Goal: Check status

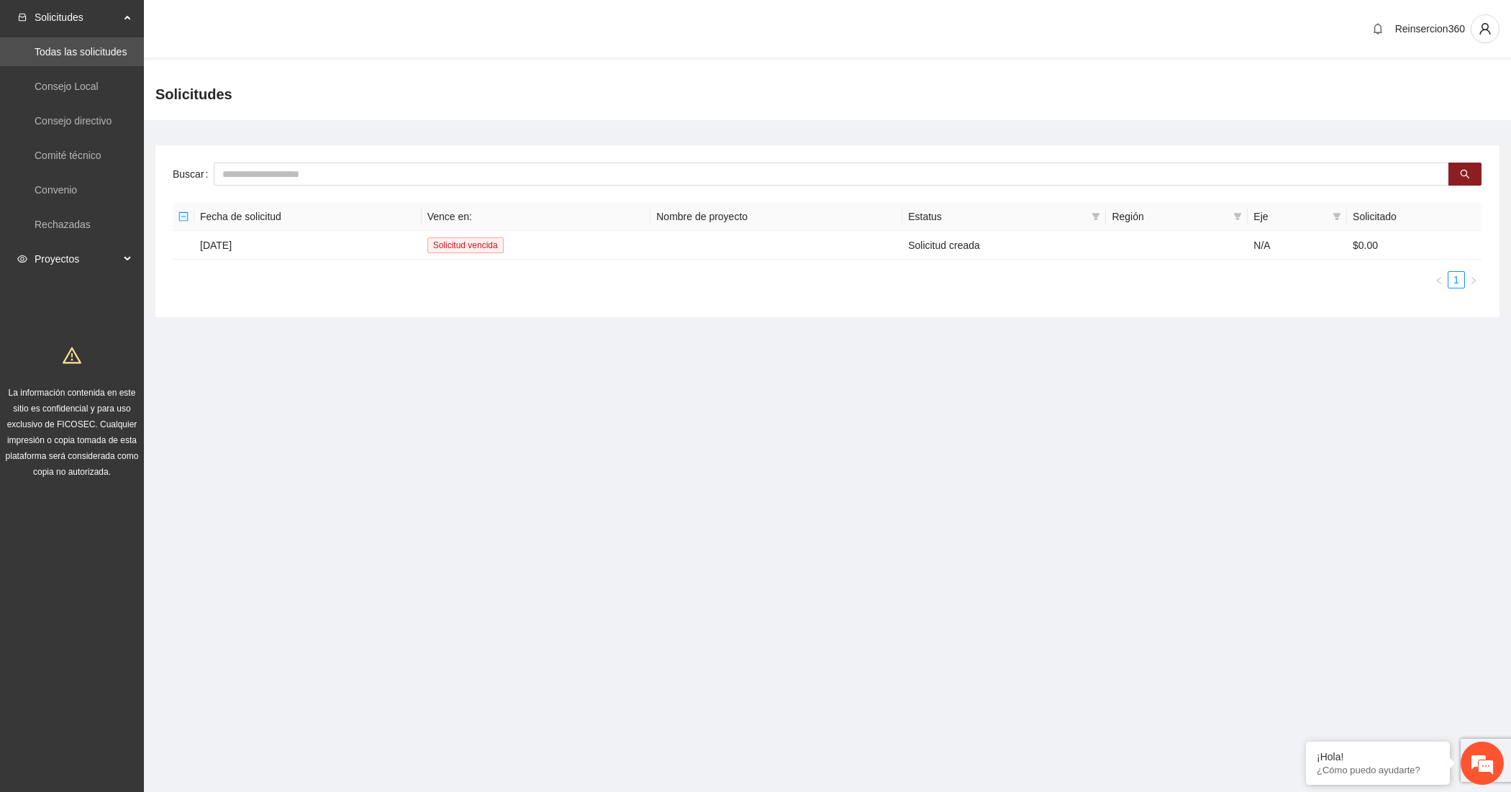
click at [112, 249] on span "Proyectos" at bounding box center [77, 259] width 85 height 29
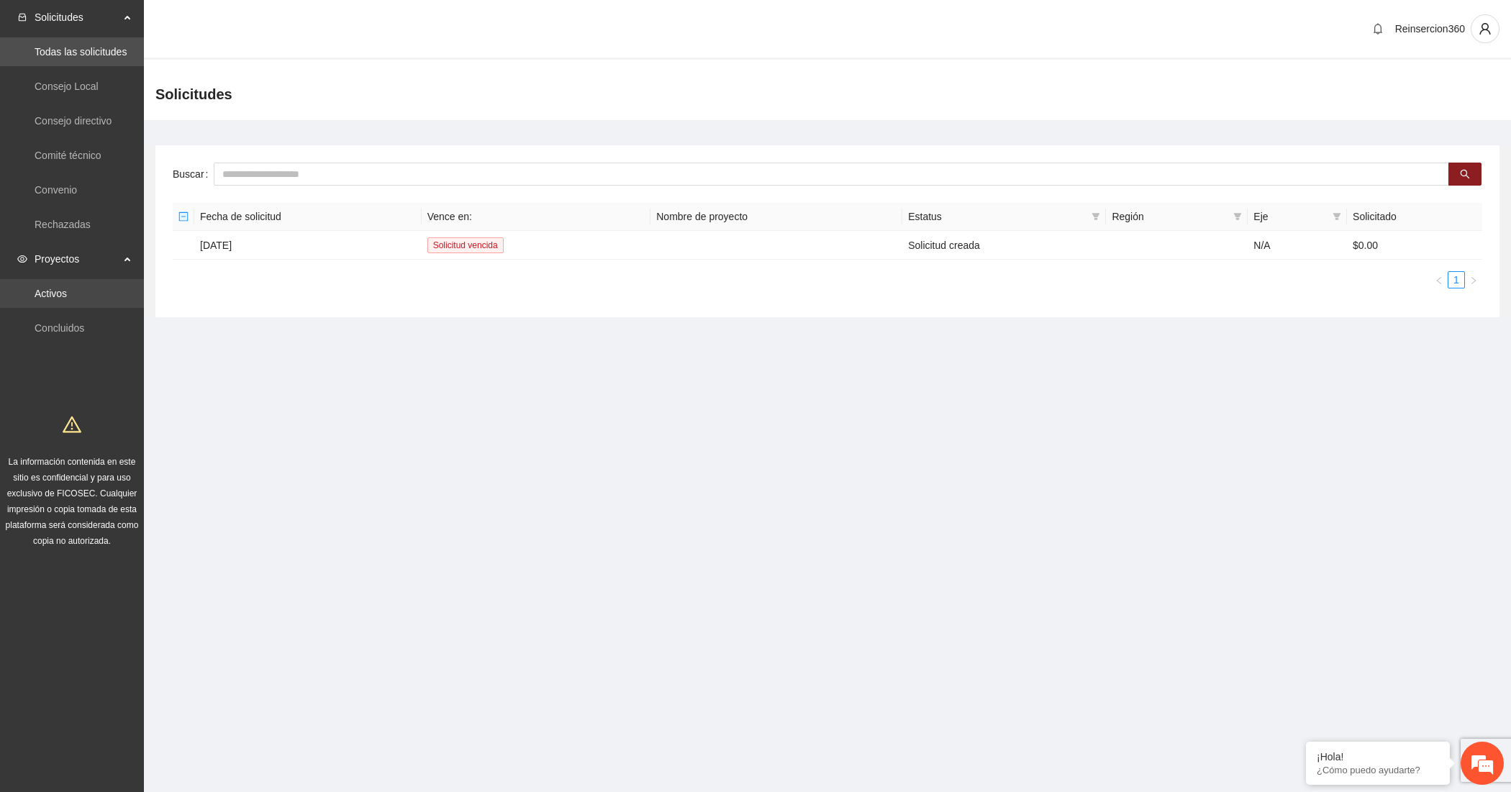
click at [67, 288] on link "Activos" at bounding box center [51, 294] width 32 height 12
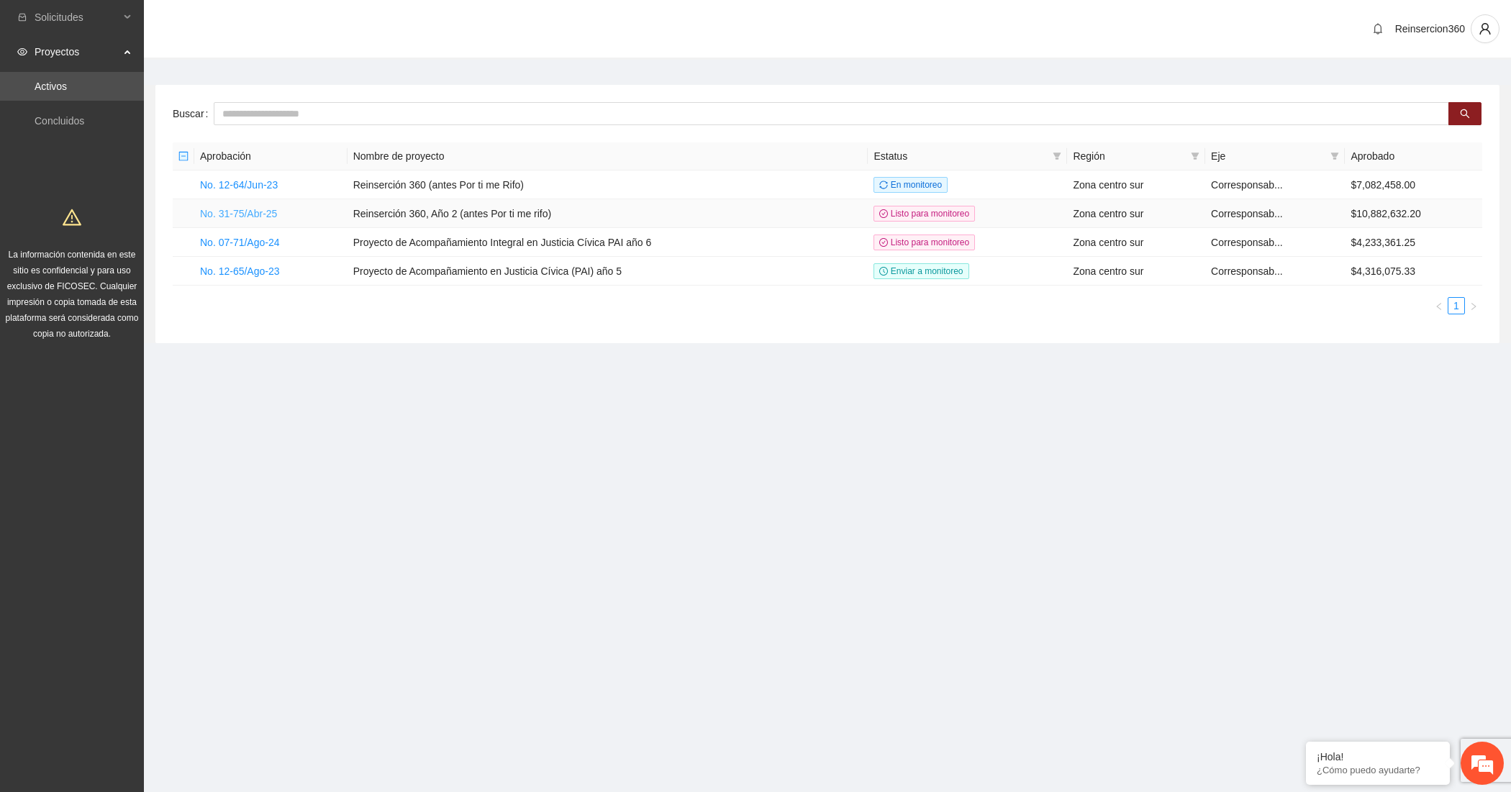
click at [241, 213] on link "No. 31-75/Abr-25" at bounding box center [238, 214] width 77 height 12
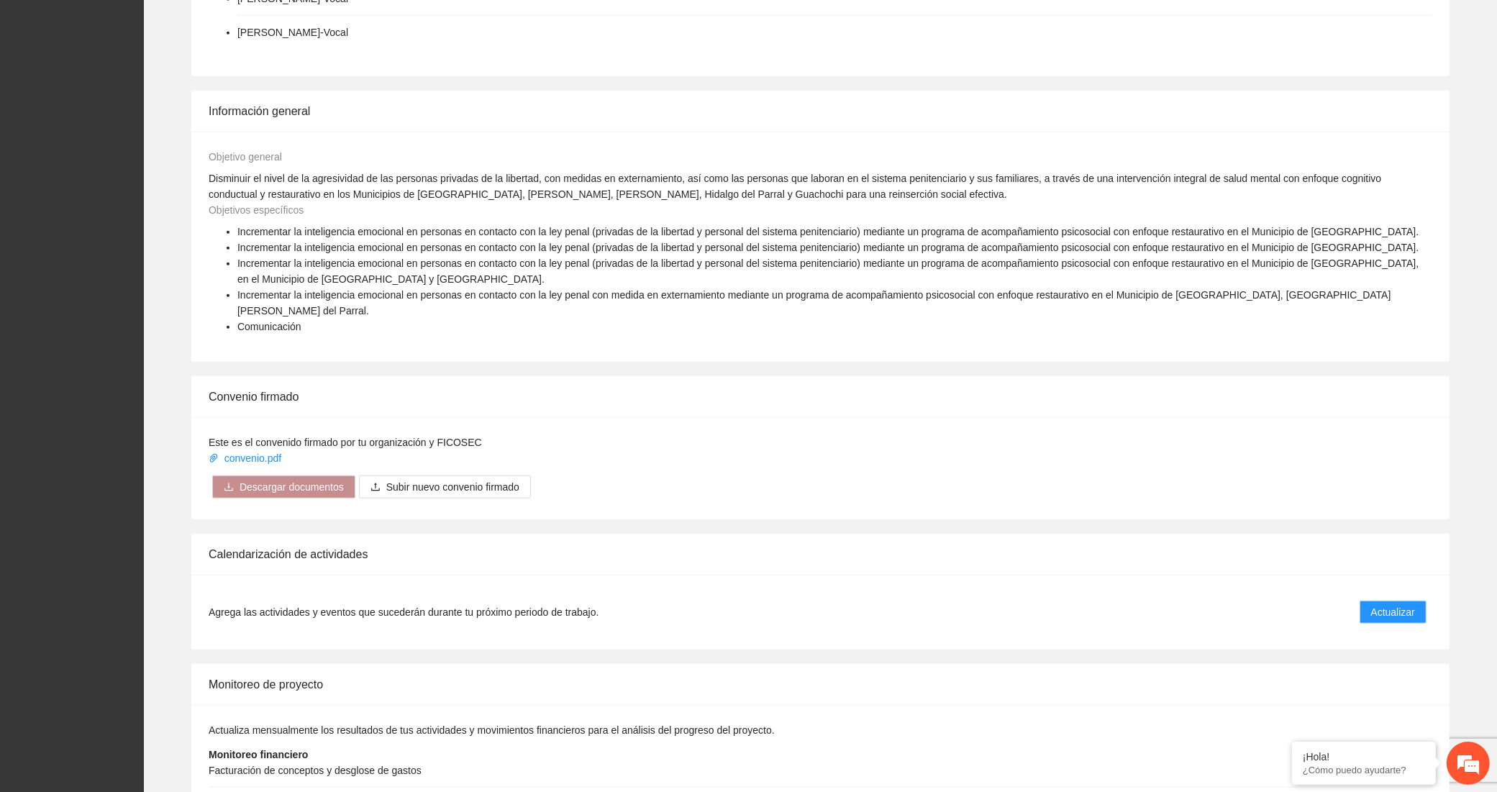
scroll to position [1734, 0]
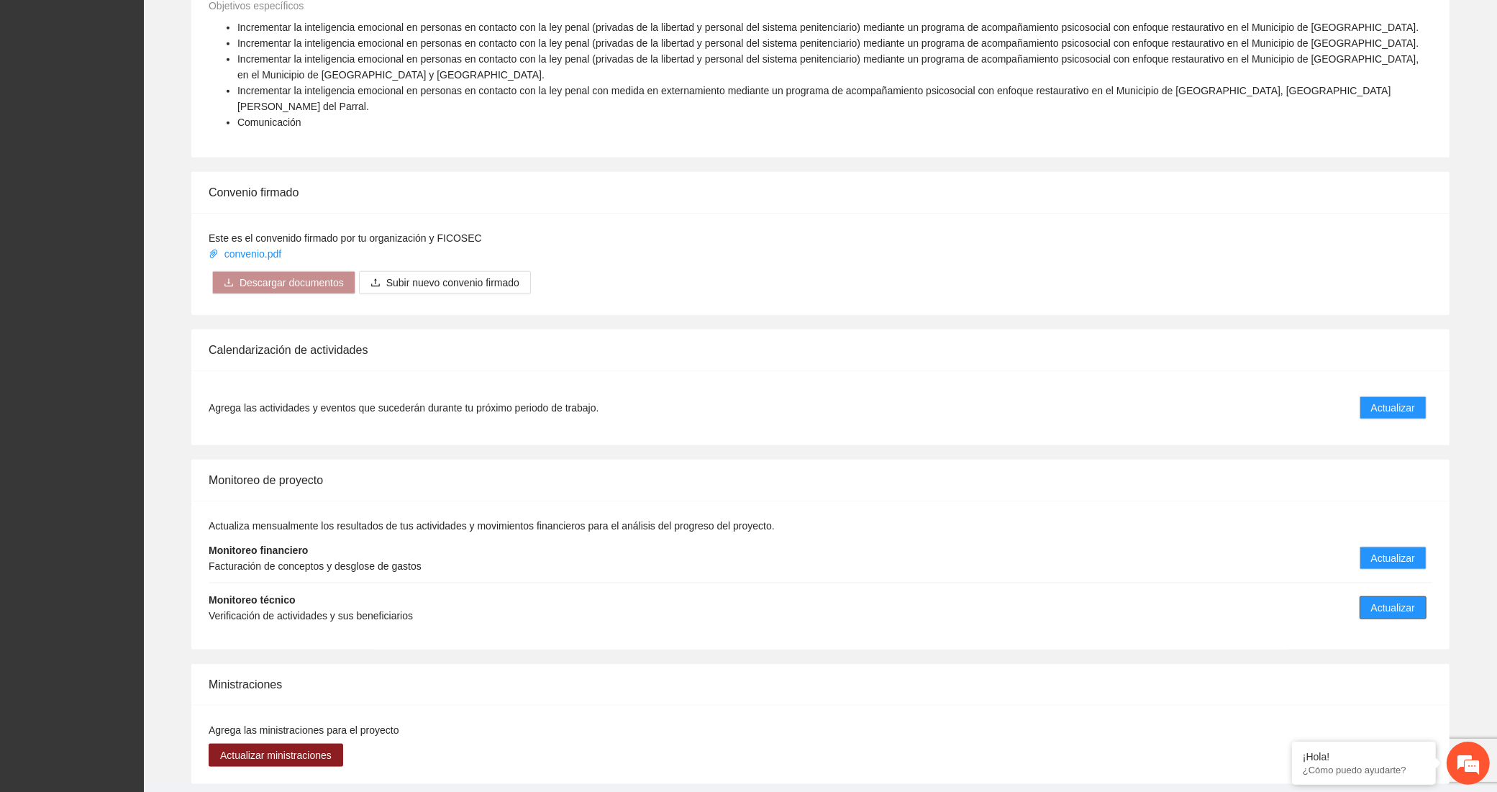
click at [1389, 600] on span "Actualizar" at bounding box center [1393, 608] width 44 height 16
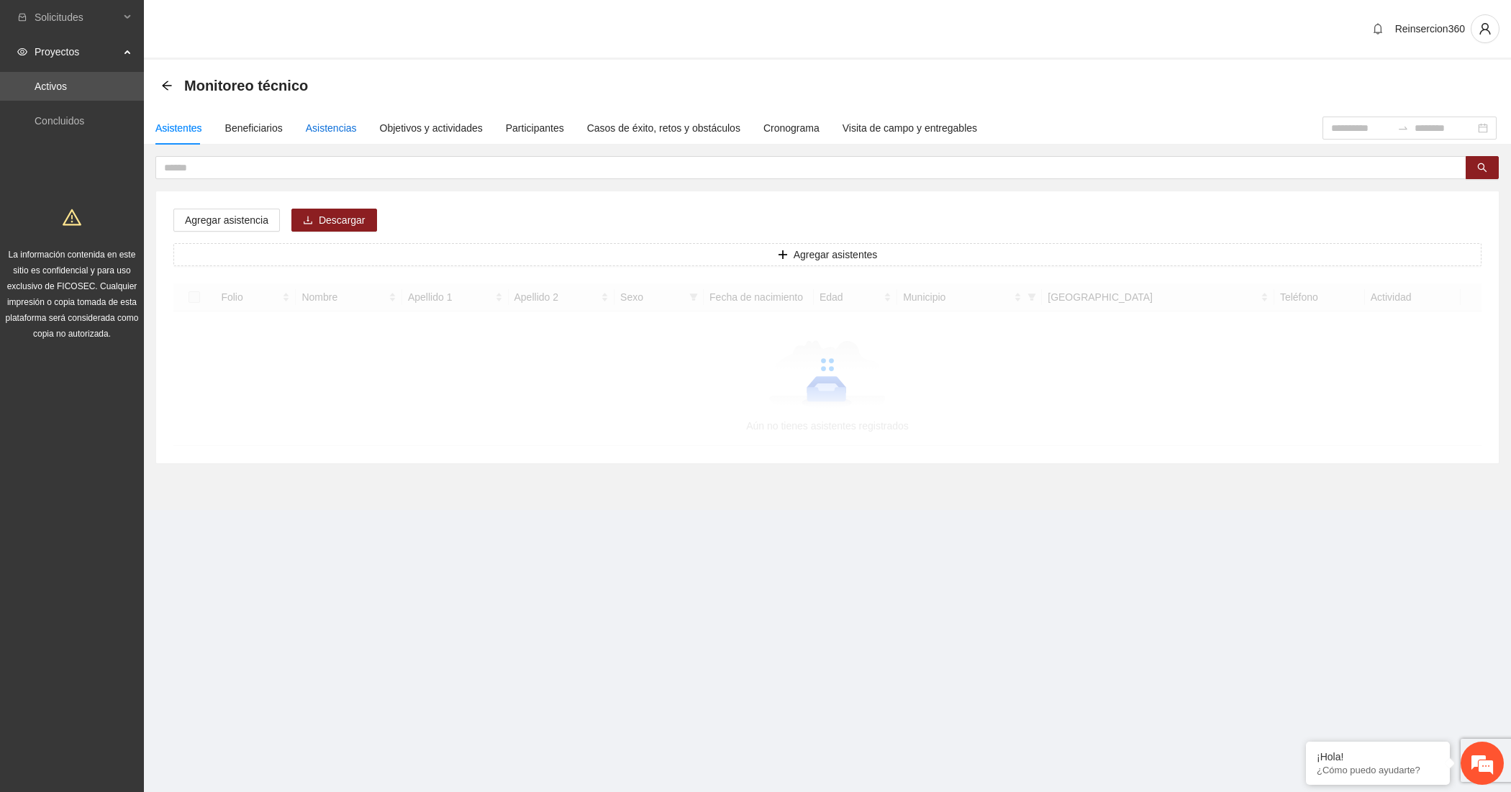
click at [329, 126] on div "Asistencias" at bounding box center [331, 128] width 51 height 16
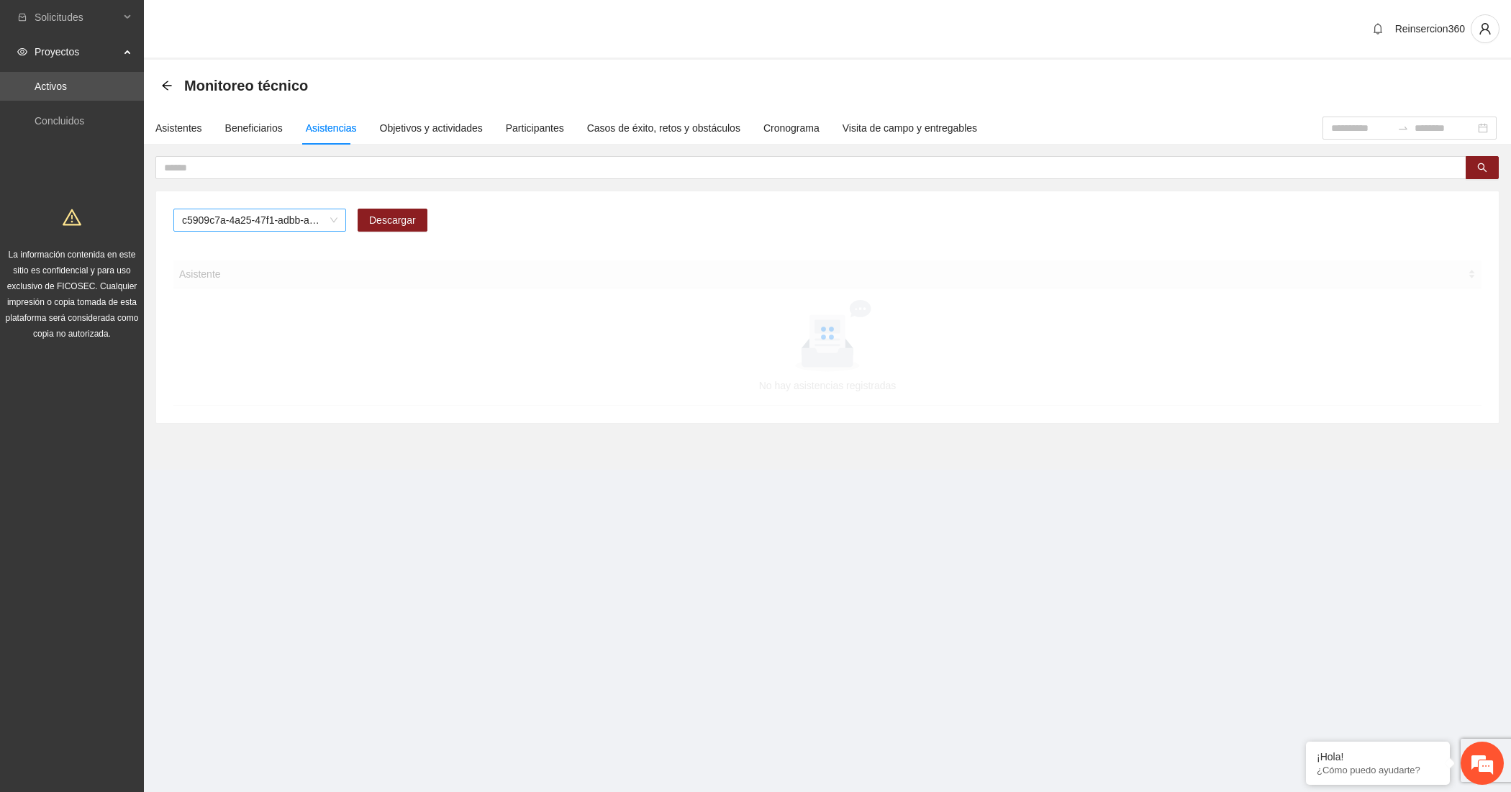
click at [221, 214] on span "c5909c7a-4a25-47f1-adbb-aa99397822cc" at bounding box center [259, 220] width 155 height 22
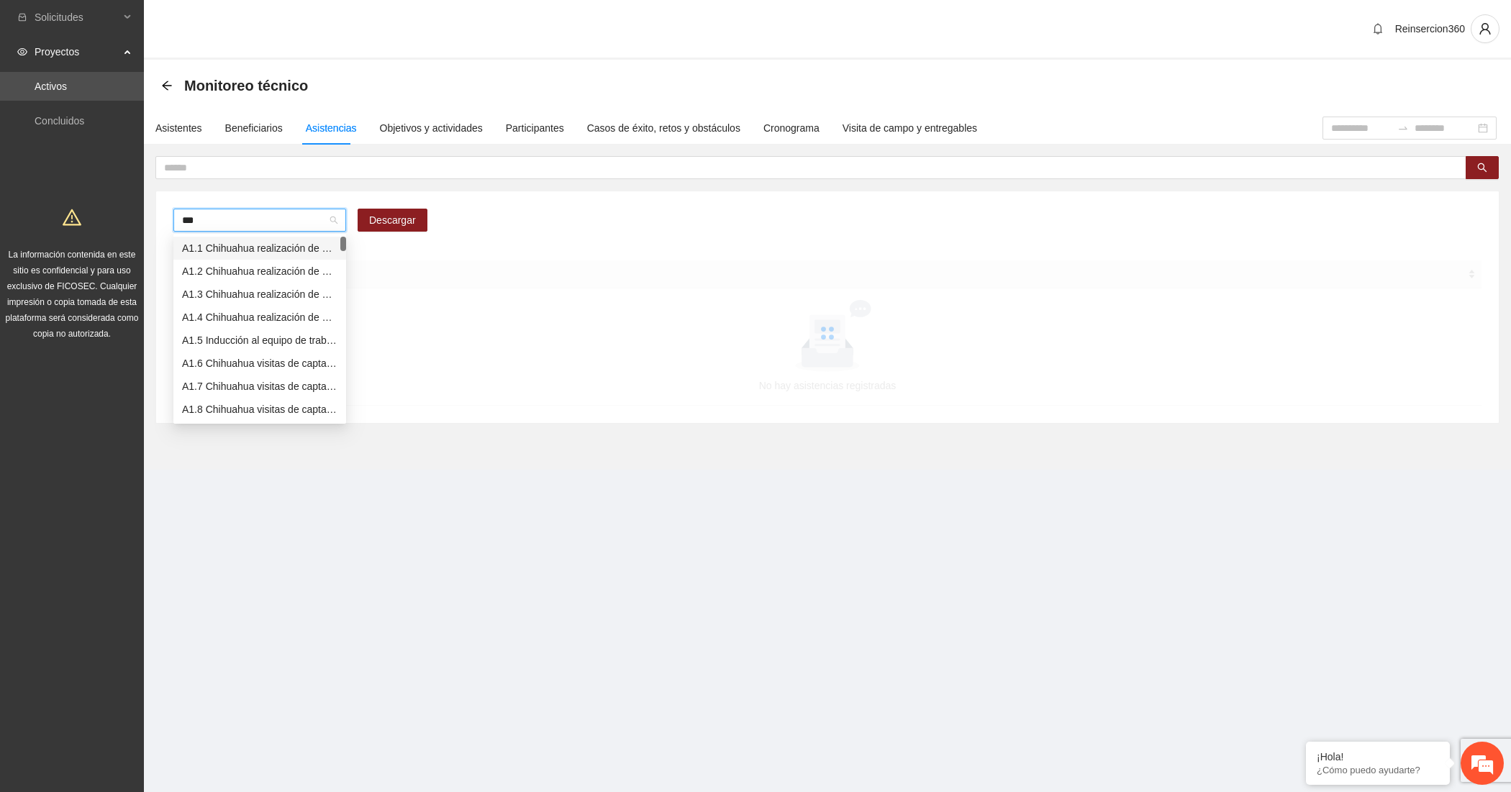
type input "****"
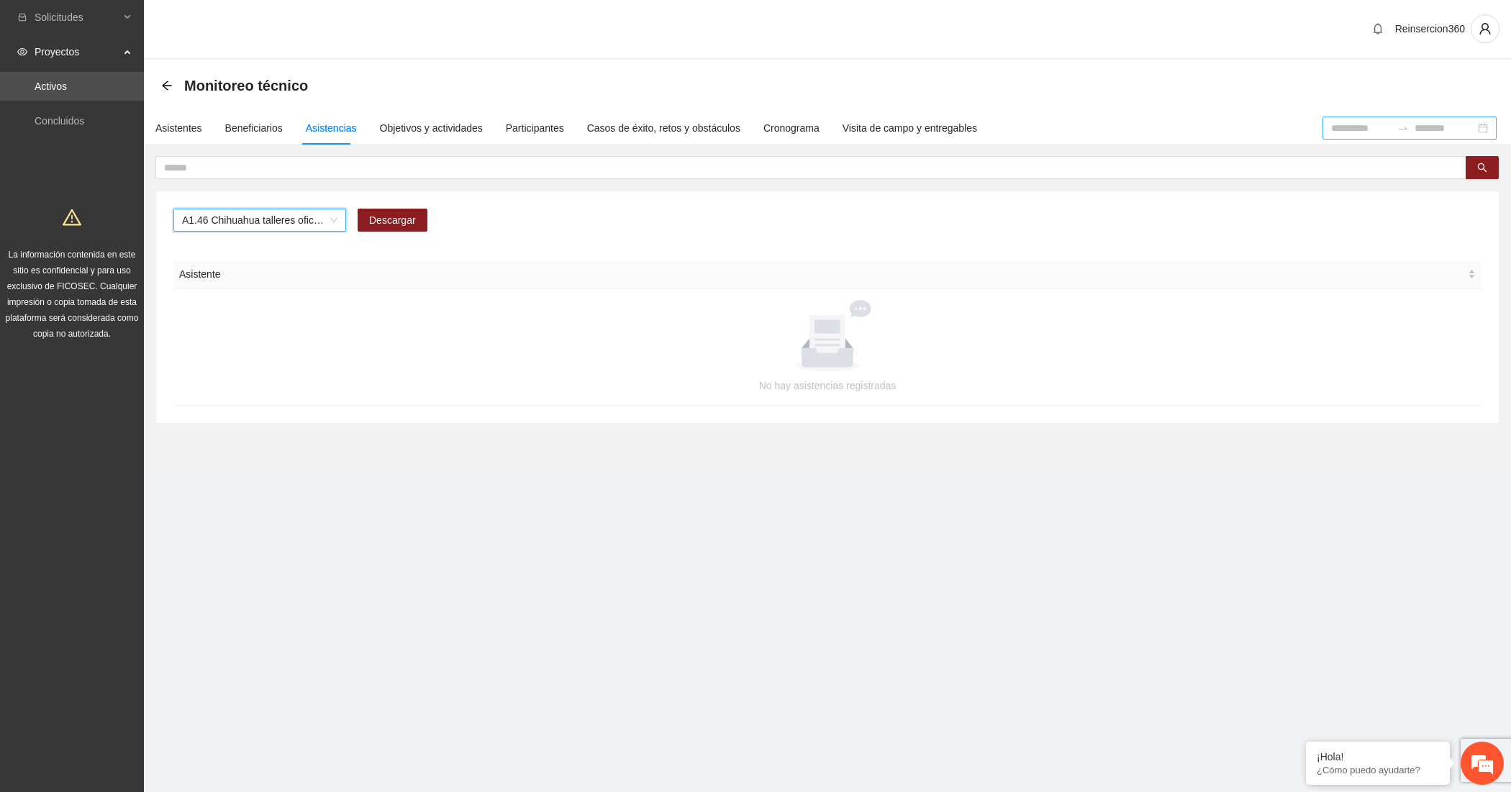
click at [1331, 130] on input at bounding box center [1361, 128] width 60 height 16
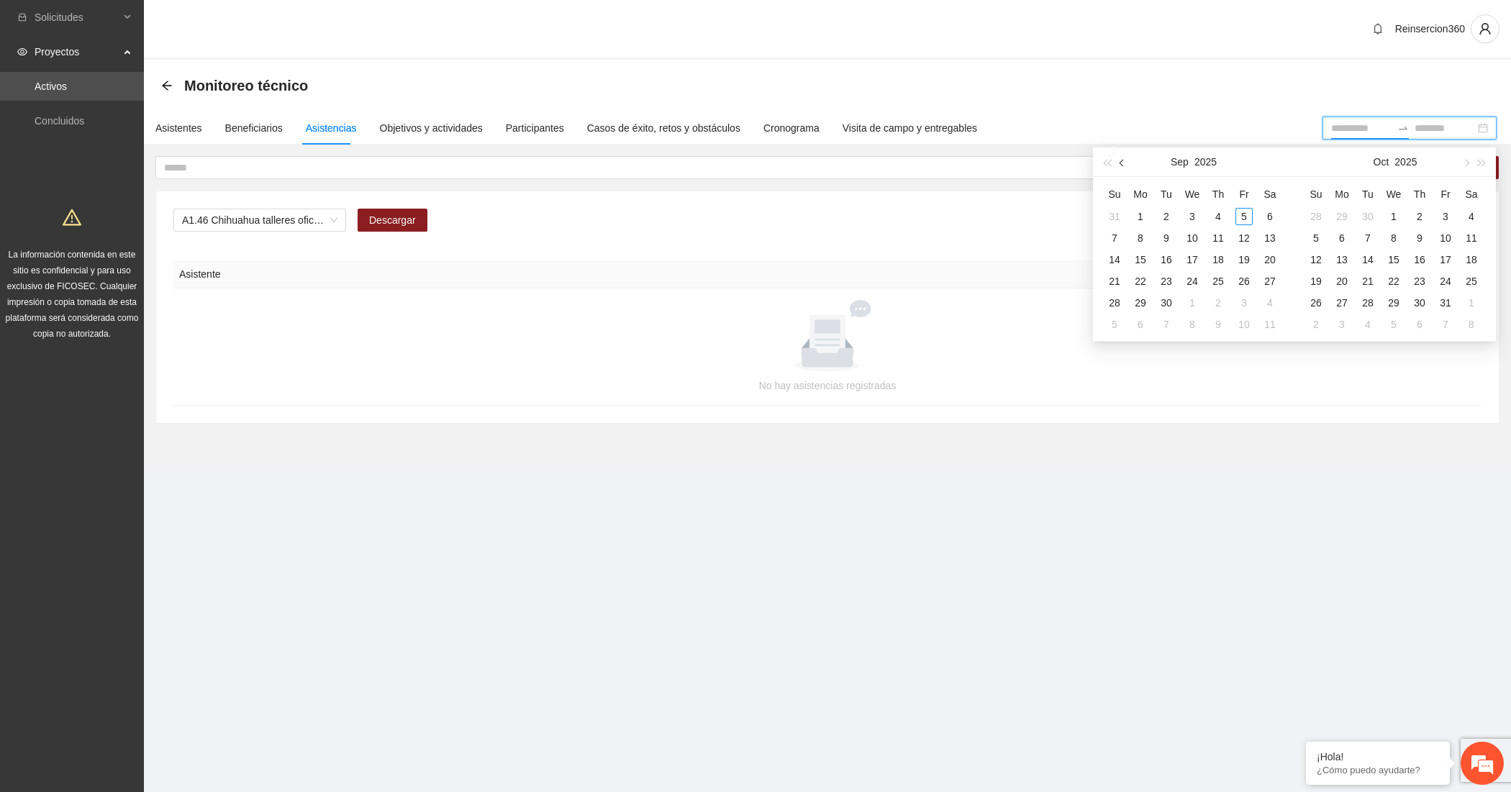
click at [1130, 162] on button "button" at bounding box center [1123, 162] width 16 height 29
type input "**********"
click at [1248, 212] on div "1" at bounding box center [1243, 216] width 17 height 17
type input "**********"
click at [1109, 321] on div "31" at bounding box center [1114, 324] width 17 height 17
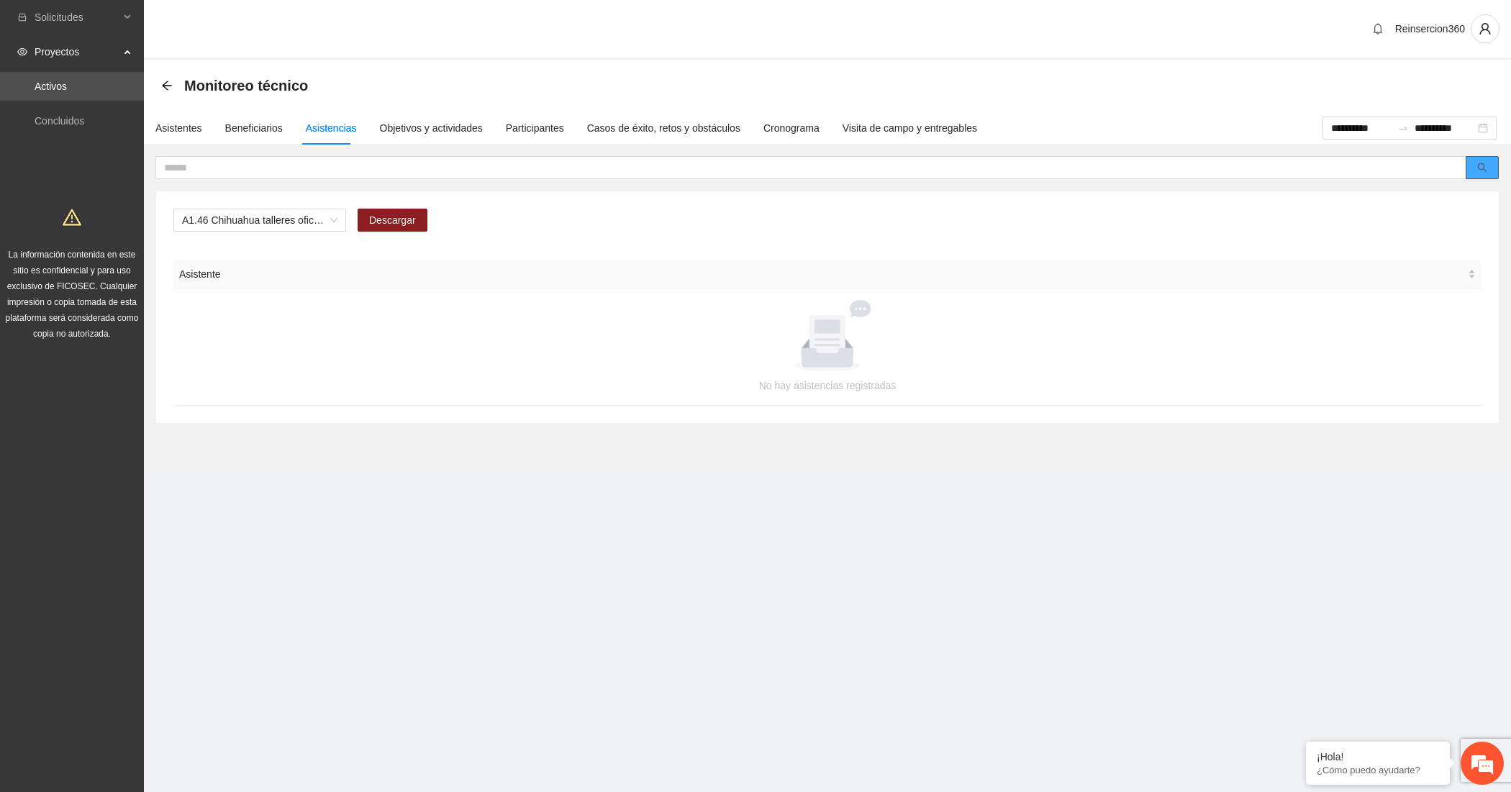
click at [1470, 168] on button "button" at bounding box center [1482, 167] width 33 height 23
click at [219, 219] on span "A1.46 Chihuahua talleres oficios CERSAI ADOLESCENTES" at bounding box center [259, 220] width 155 height 22
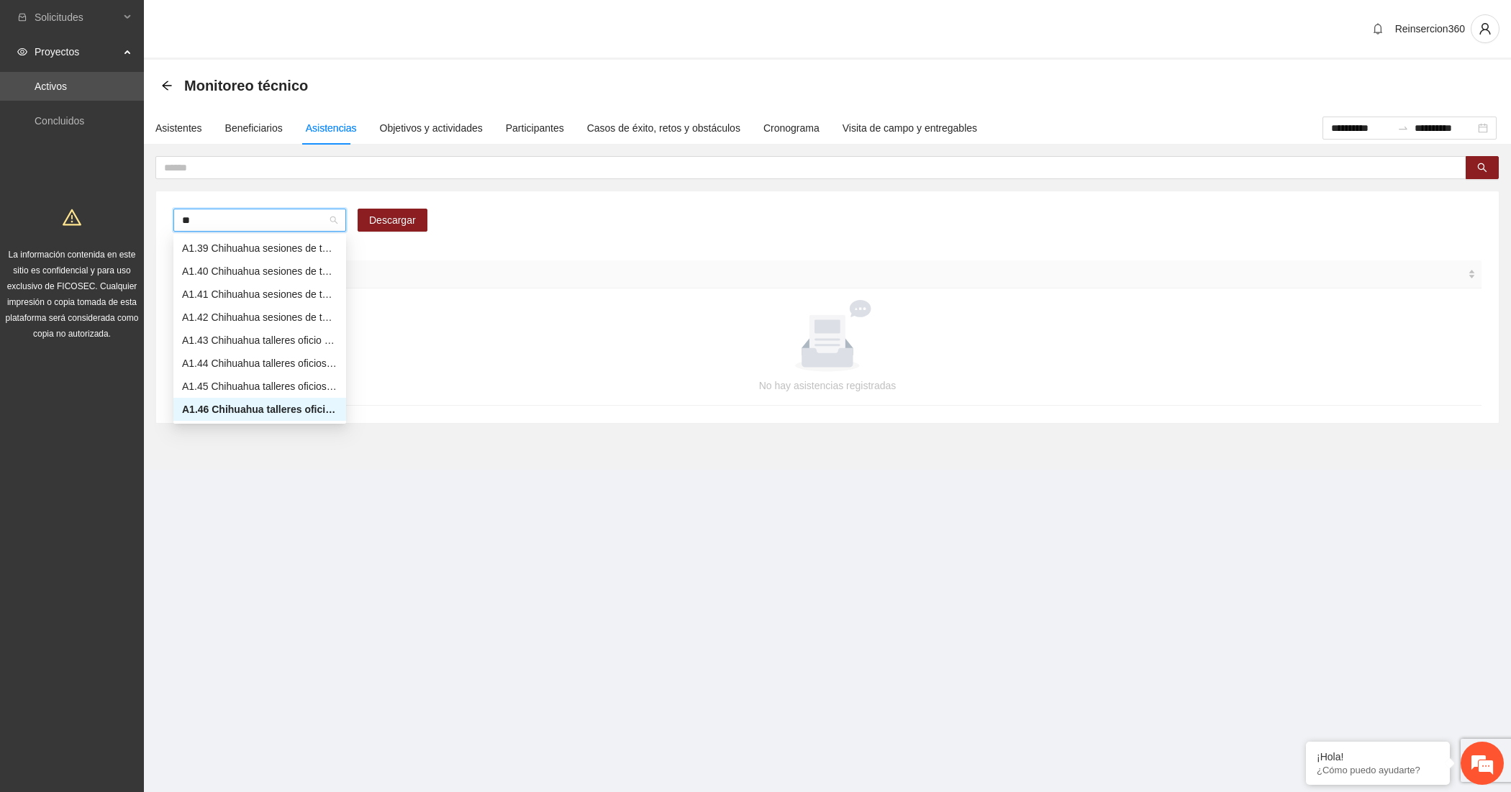
type input "***"
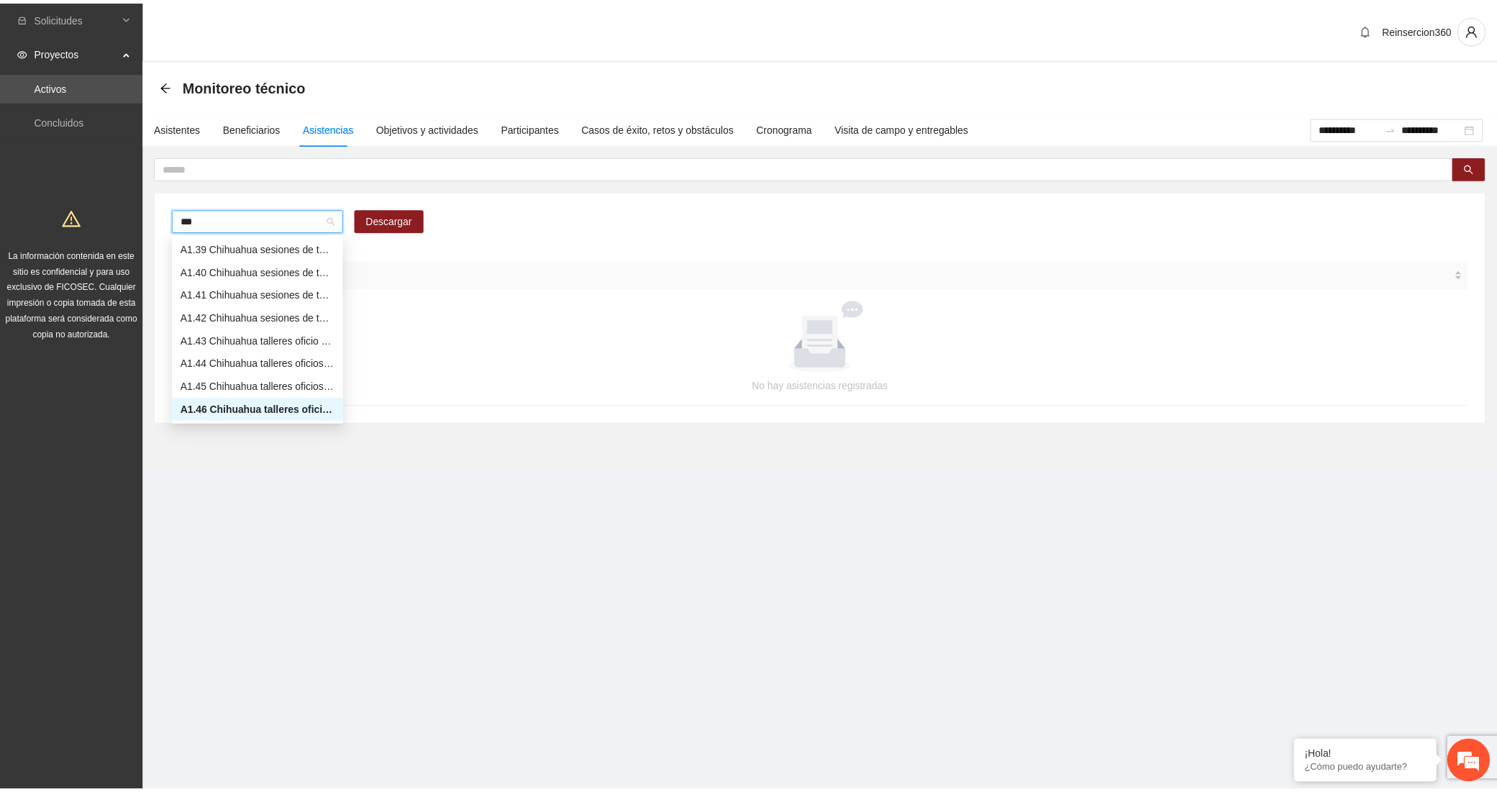
scroll to position [29, 0]
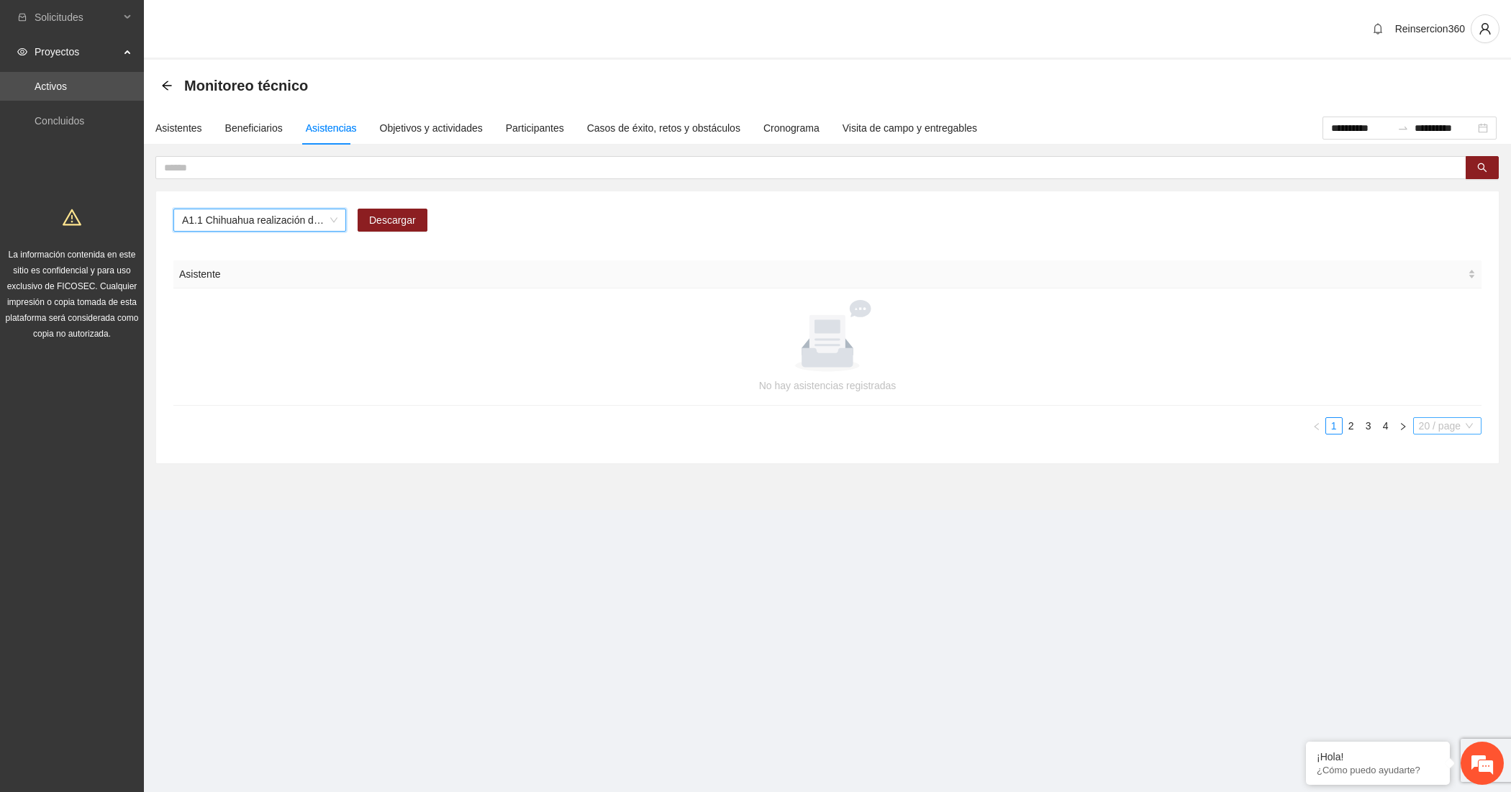
click at [1425, 426] on span "20 / page" at bounding box center [1447, 426] width 57 height 16
click at [1433, 526] on div "100 / page" at bounding box center [1448, 520] width 53 height 16
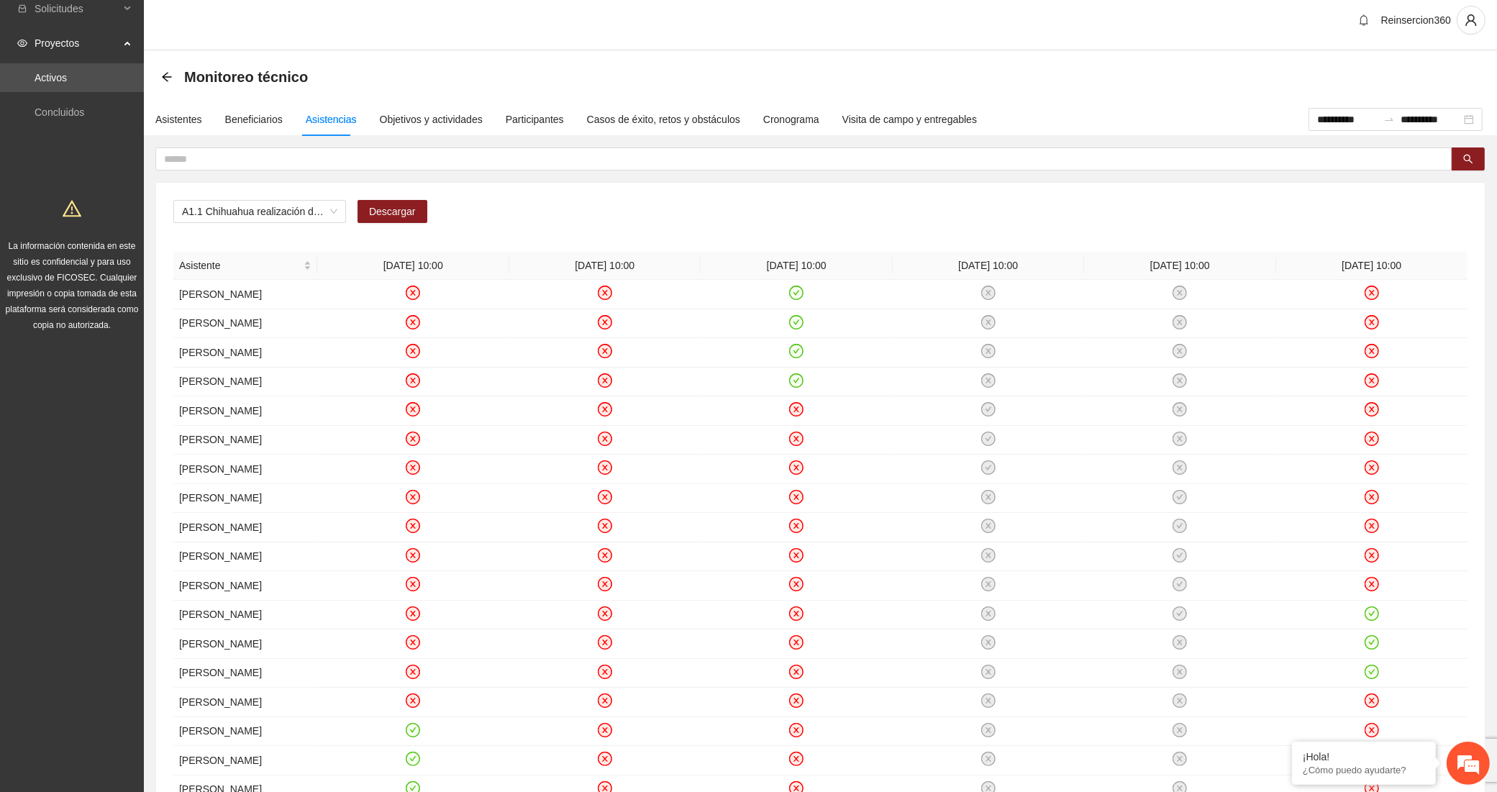
scroll to position [0, 0]
